Goal: Task Accomplishment & Management: Use online tool/utility

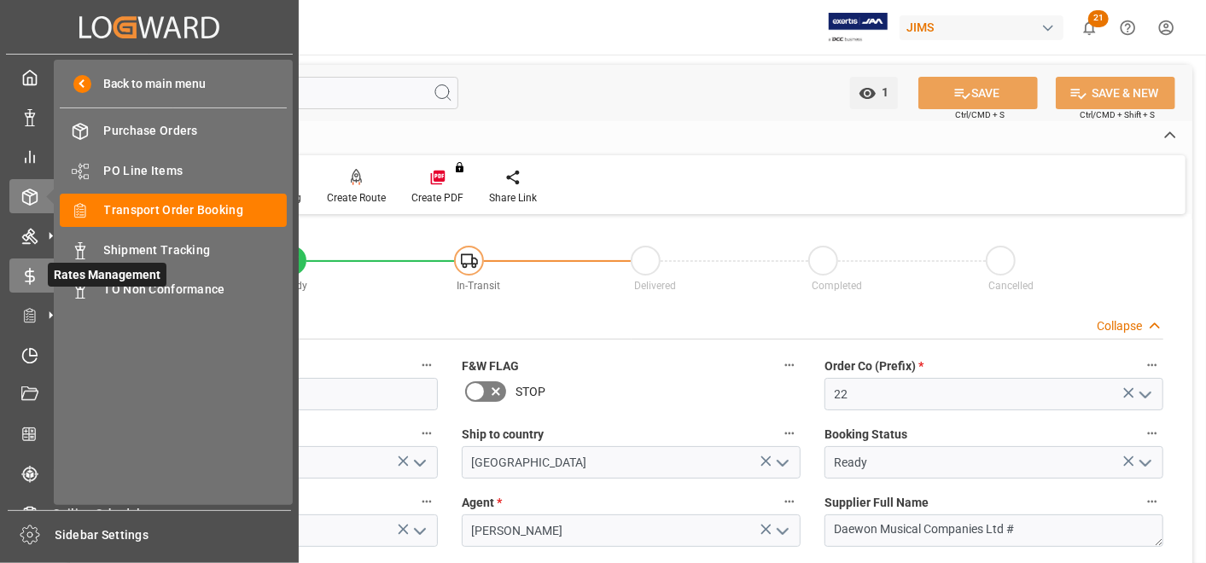
click at [28, 273] on icon at bounding box center [29, 276] width 17 height 17
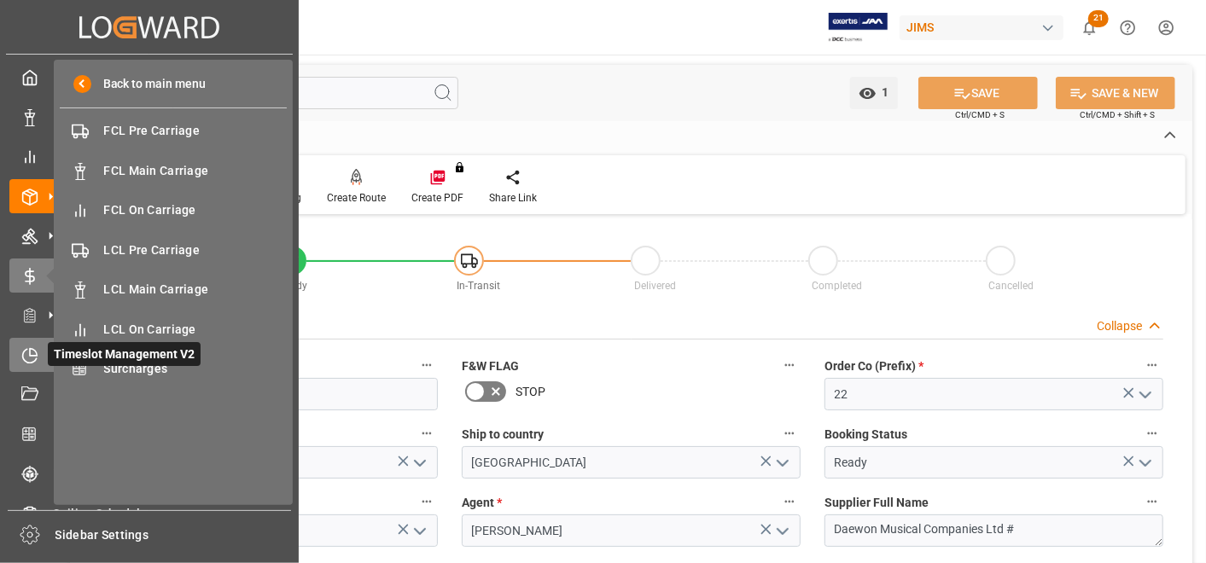
click at [24, 358] on icon at bounding box center [30, 356] width 14 height 14
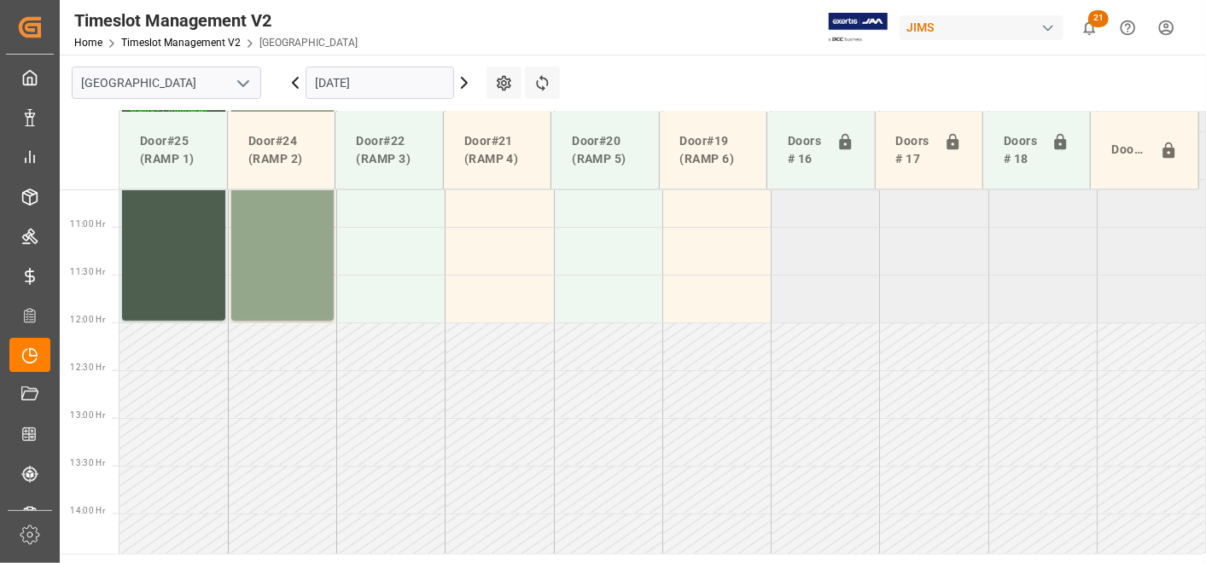
scroll to position [1057, 0]
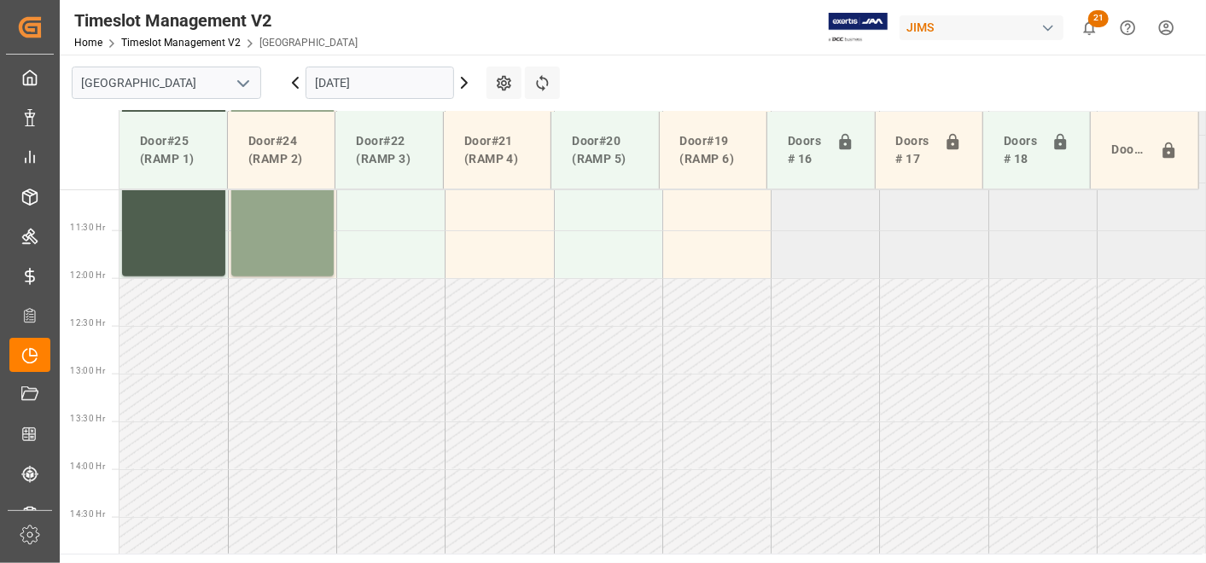
click at [246, 79] on icon "open menu" at bounding box center [243, 83] width 20 height 20
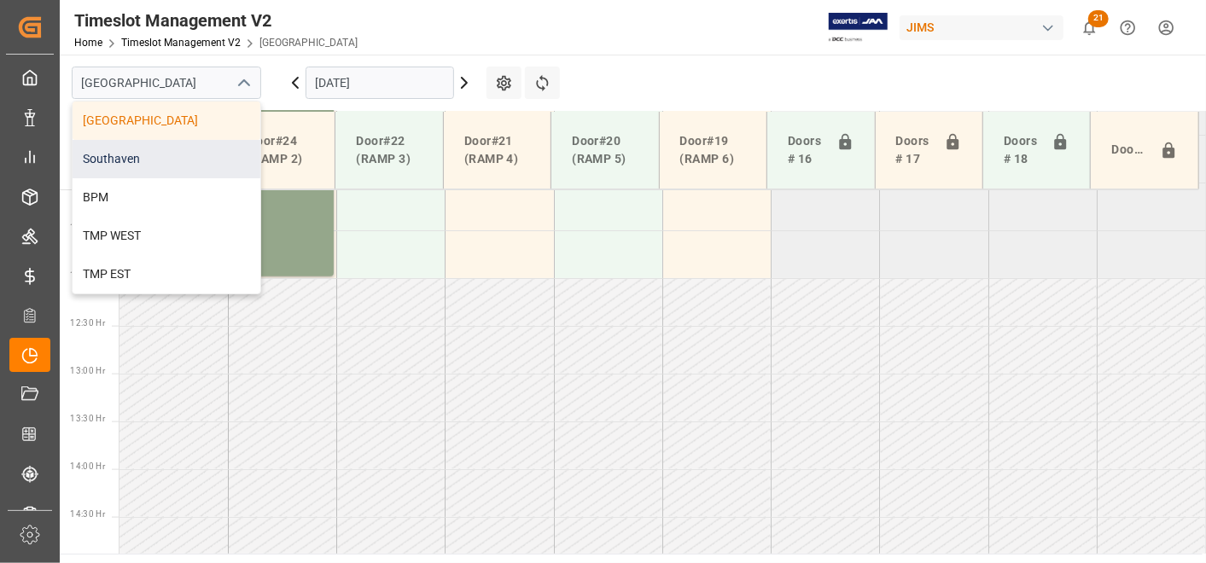
click at [186, 147] on div "Southaven" at bounding box center [167, 159] width 188 height 38
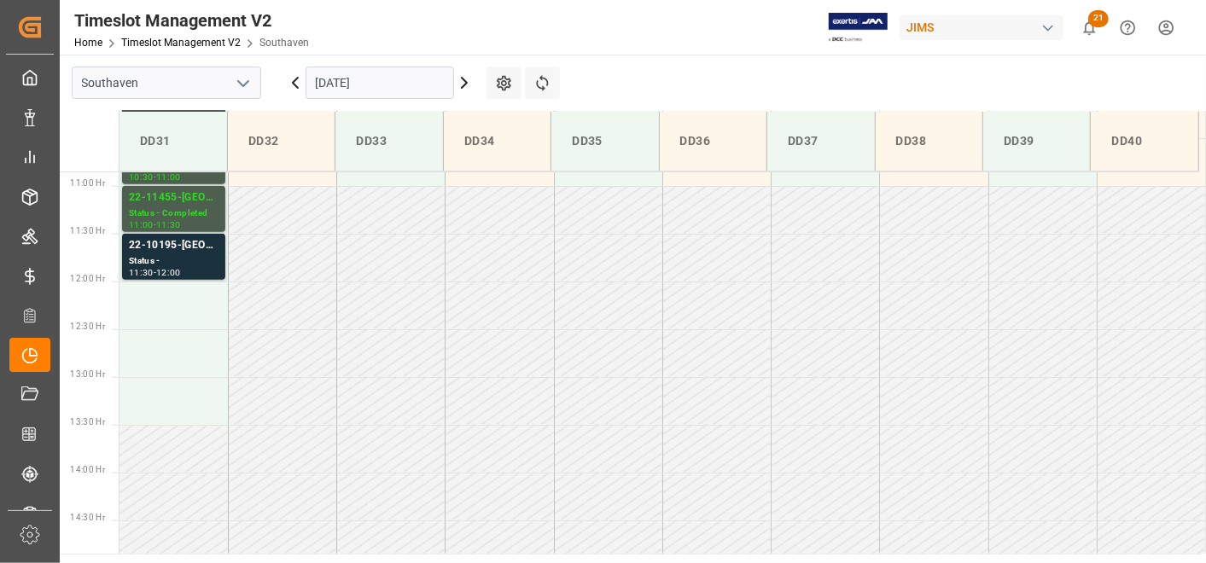
scroll to position [1039, 0]
click at [462, 90] on icon at bounding box center [464, 83] width 20 height 20
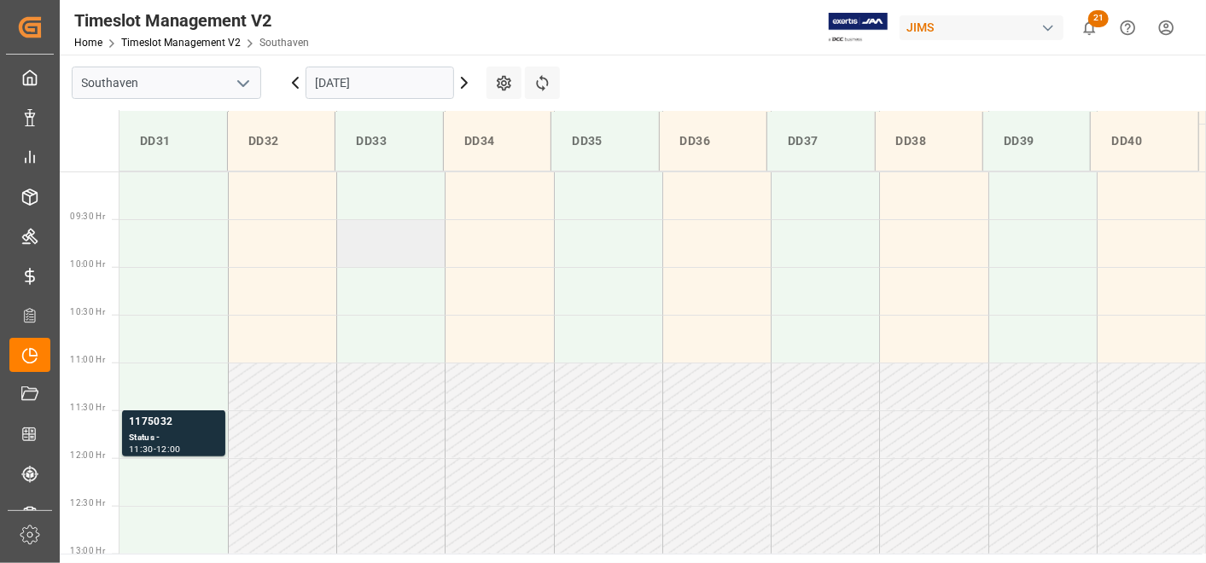
scroll to position [1043, 0]
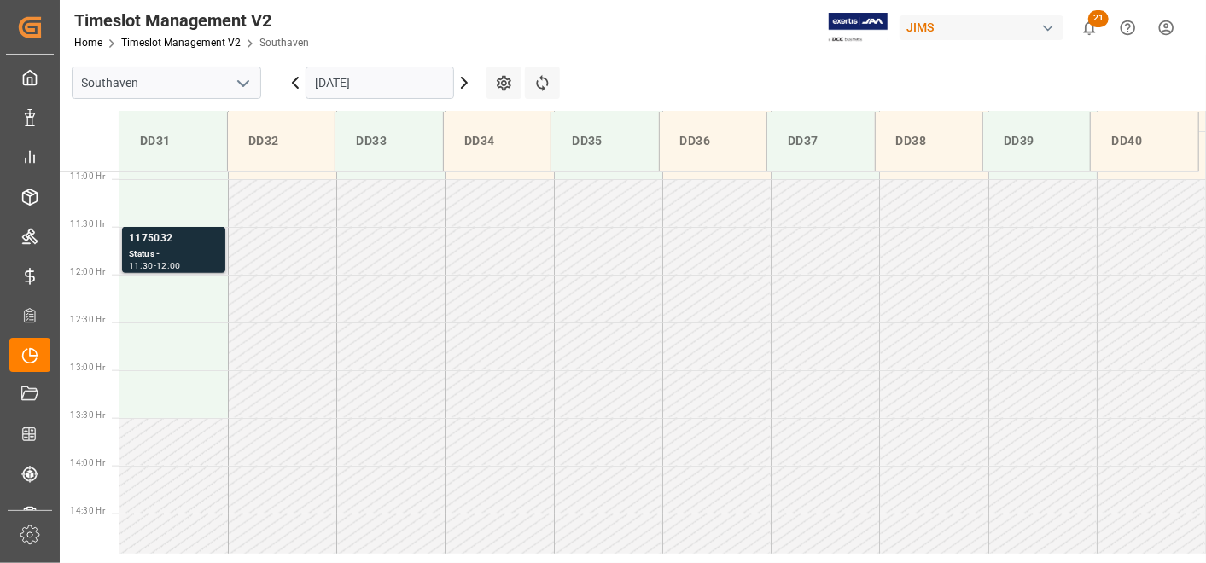
click at [170, 256] on div "Status -" at bounding box center [174, 255] width 90 height 15
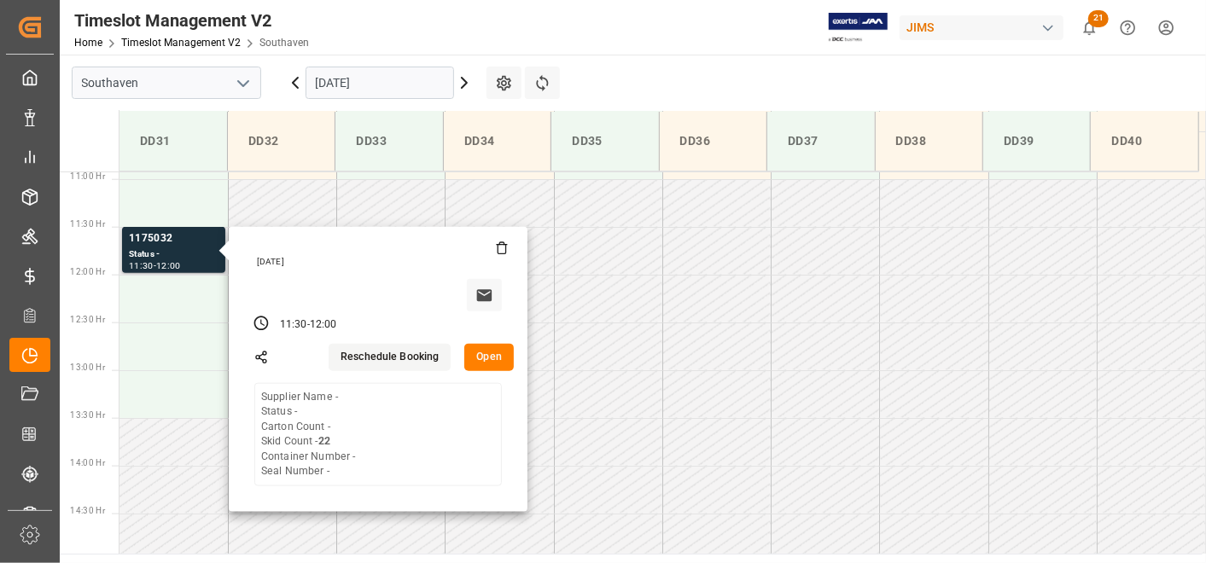
click at [482, 361] on button "Open" at bounding box center [489, 357] width 50 height 27
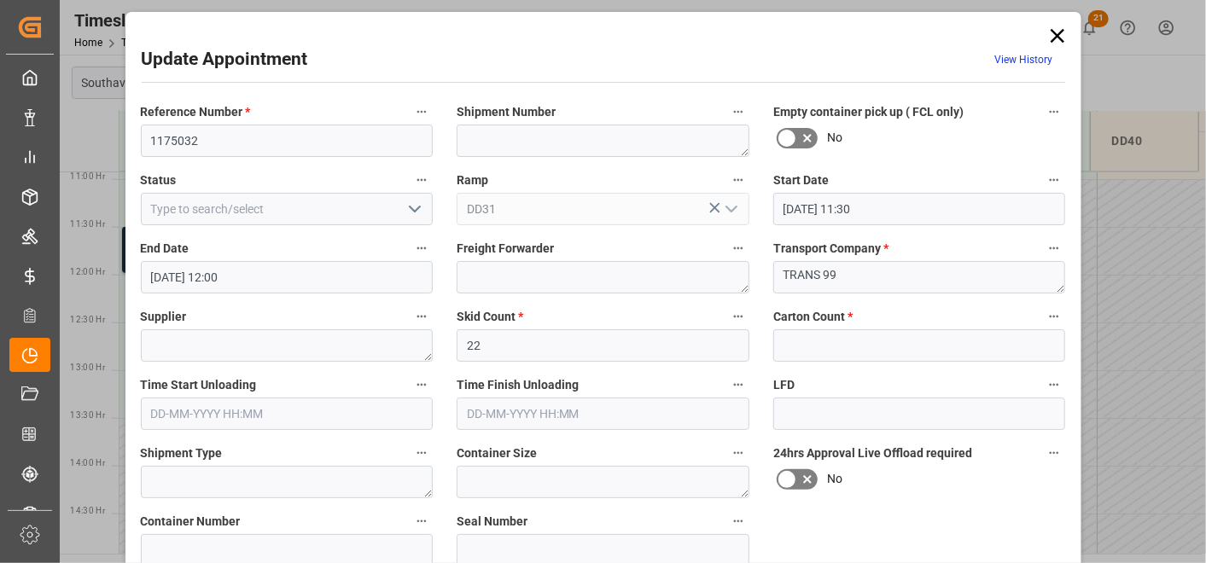
scroll to position [0, 0]
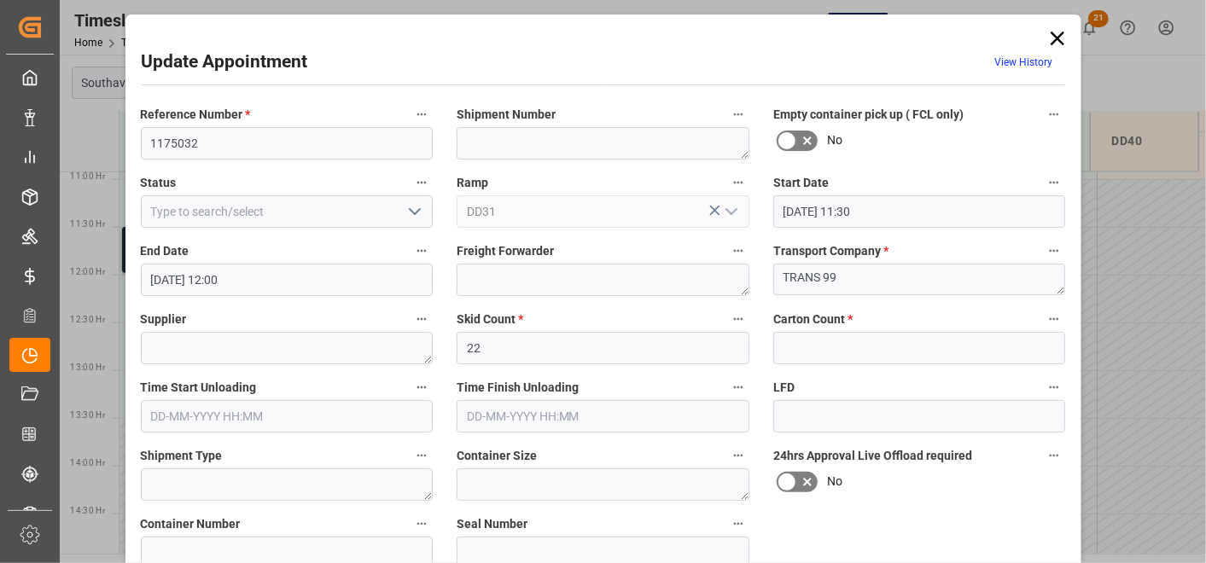
click at [1060, 282] on textarea "TRANS 99" at bounding box center [919, 280] width 293 height 32
click at [853, 270] on textarea "TRANS 99" at bounding box center [919, 280] width 293 height 32
drag, startPoint x: 853, startPoint y: 270, endPoint x: 770, endPoint y: 276, distance: 83.9
click at [773, 276] on textarea "TRANS 99" at bounding box center [919, 280] width 293 height 32
click at [1051, 33] on icon at bounding box center [1057, 38] width 24 height 24
